Goal: Find specific page/section: Find specific page/section

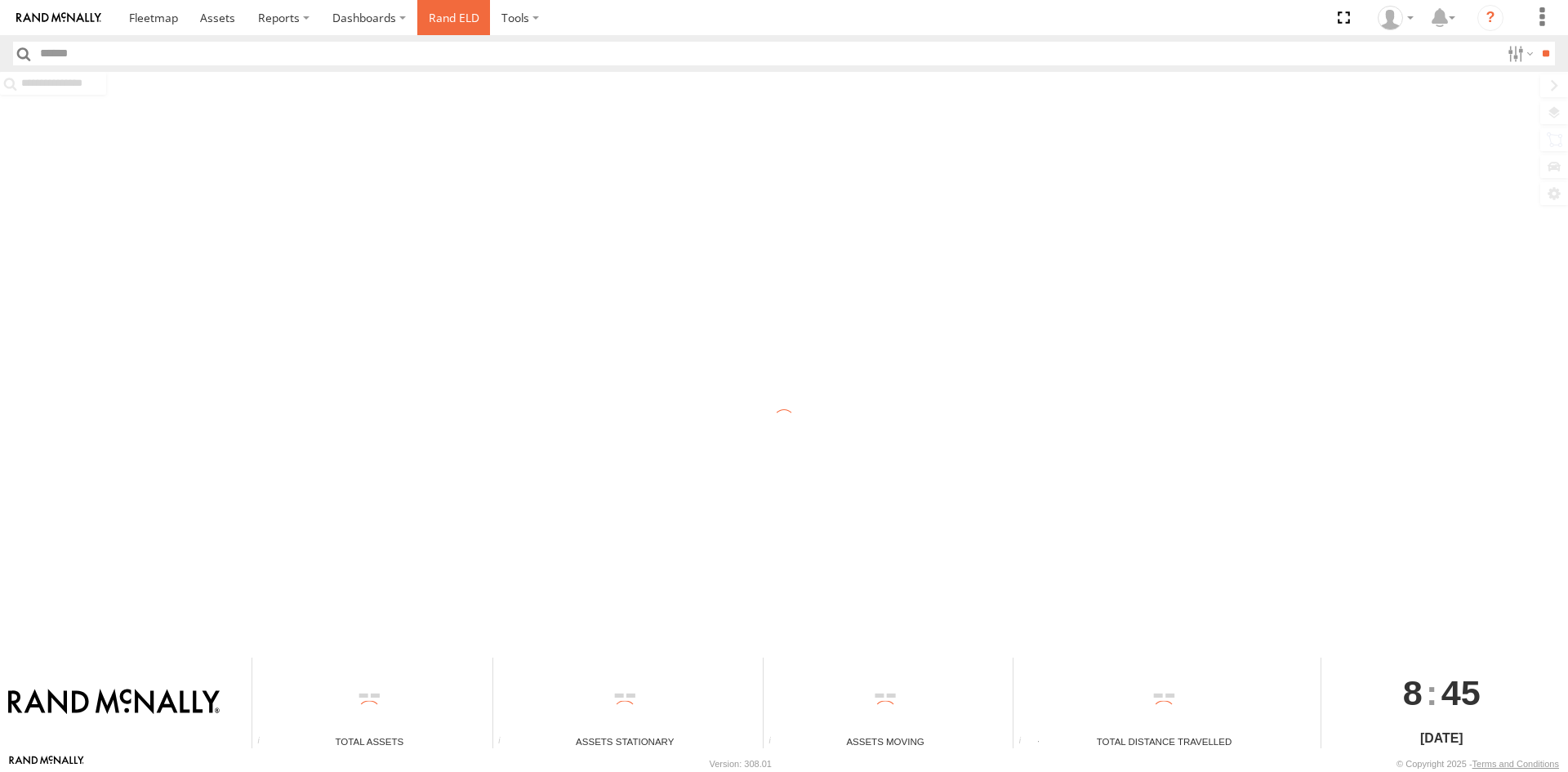
click at [447, 13] on link "Rand ELD" at bounding box center [454, 17] width 74 height 35
